Goal: Information Seeking & Learning: Learn about a topic

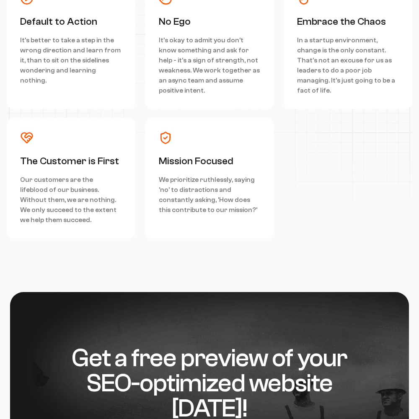
scroll to position [3395, 0]
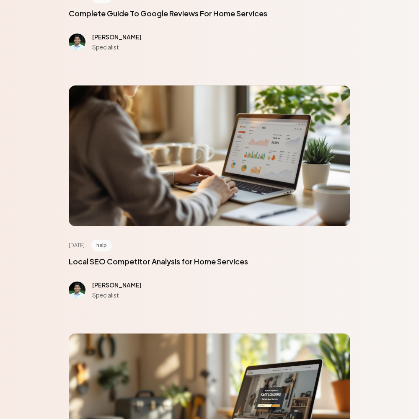
scroll to position [3769, 0]
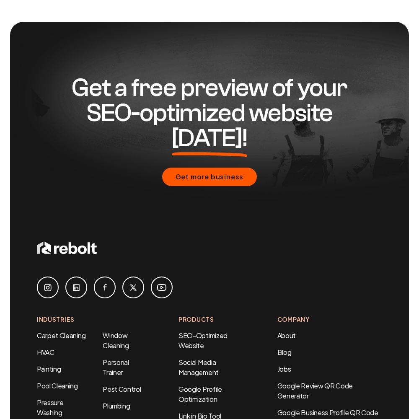
scroll to position [632, 0]
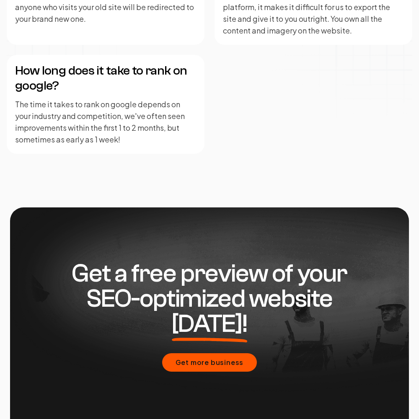
scroll to position [2062, 0]
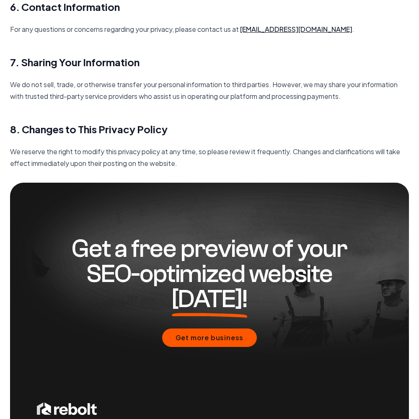
scroll to position [1212, 0]
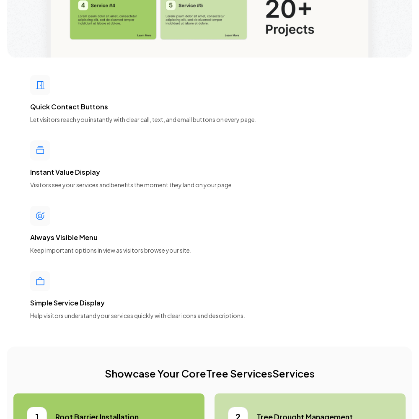
scroll to position [3769, 0]
